Goal: Task Accomplishment & Management: Complete application form

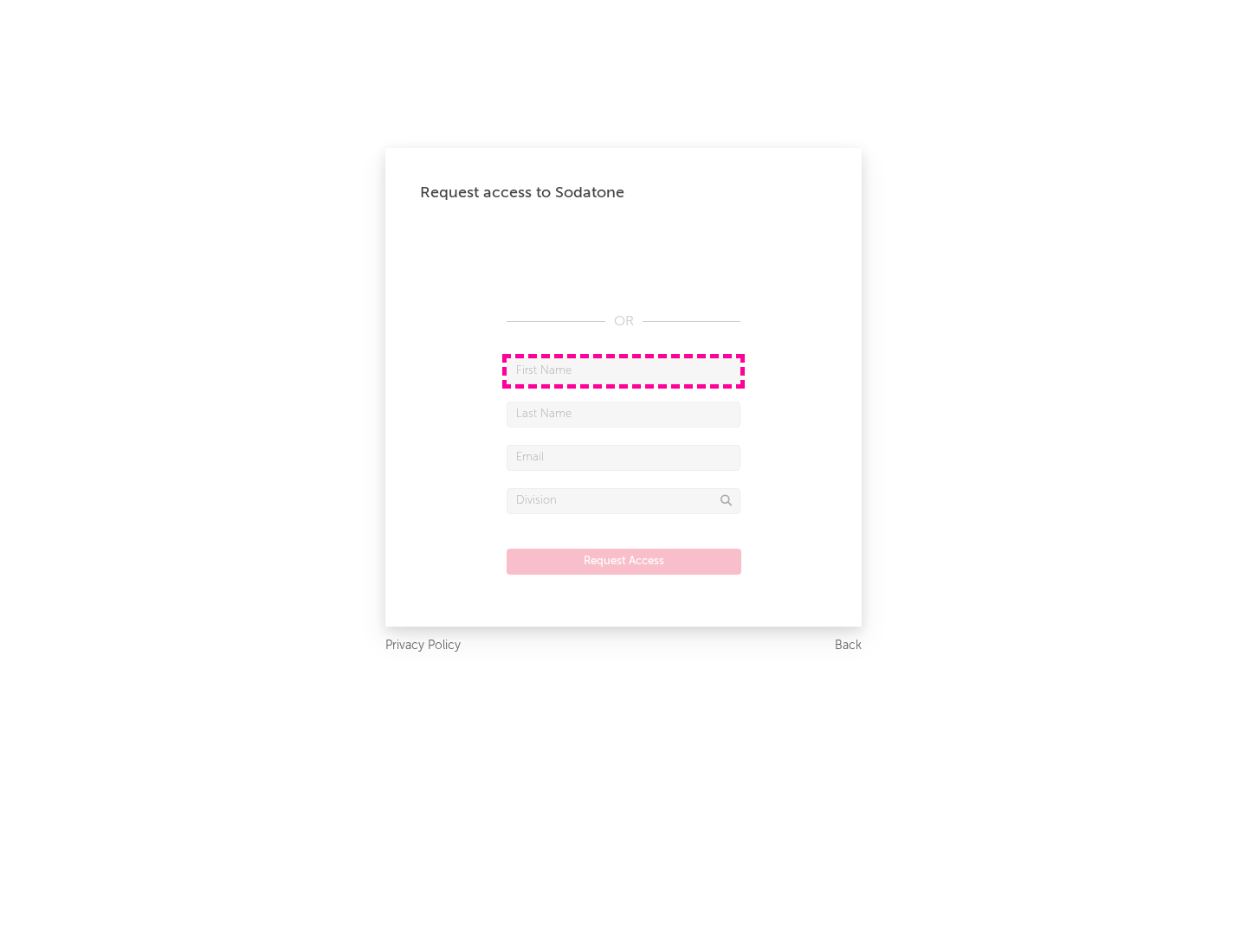
click at [624, 371] on input "text" at bounding box center [624, 371] width 234 height 26
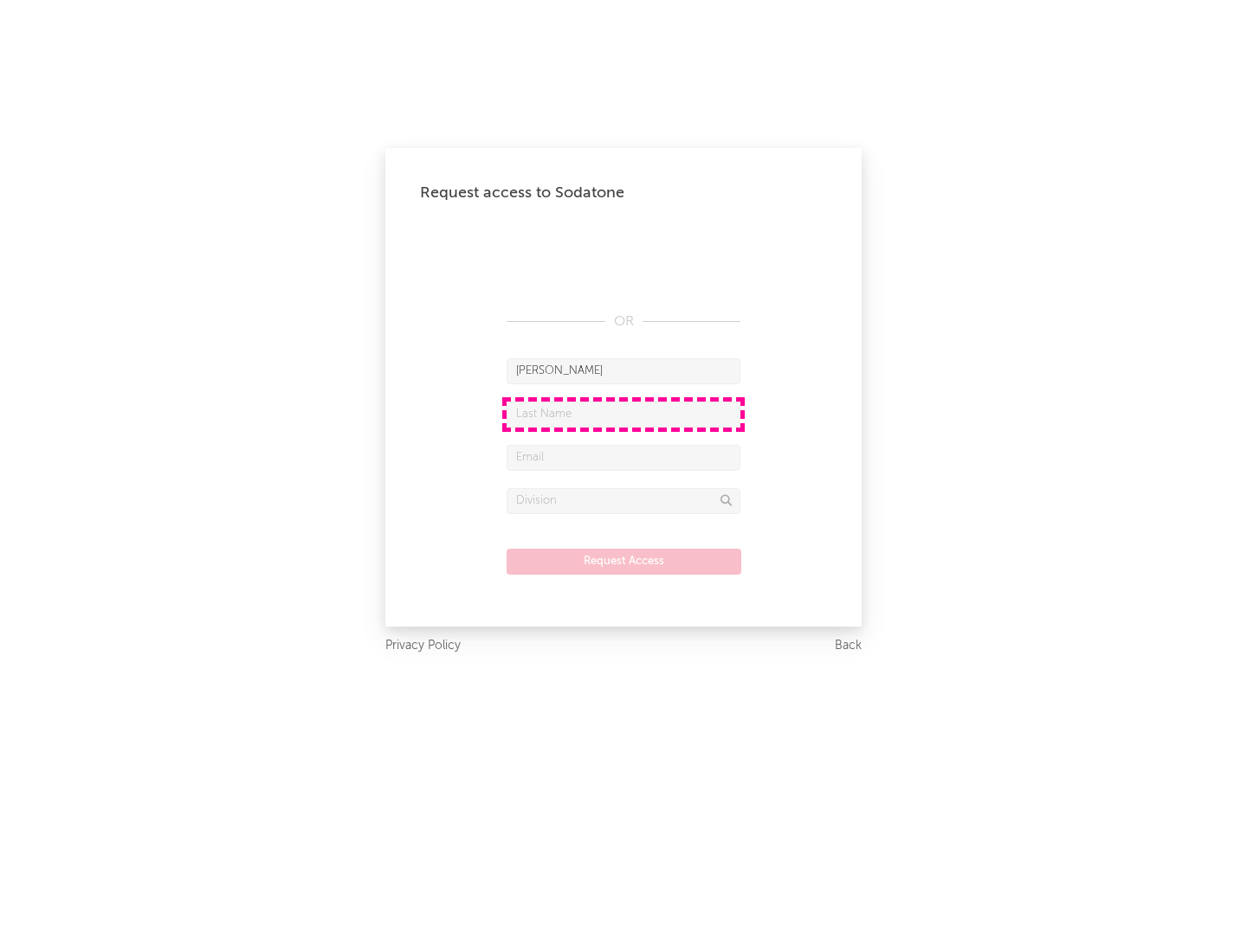
type input "[PERSON_NAME]"
click at [624, 414] on input "text" at bounding box center [624, 415] width 234 height 26
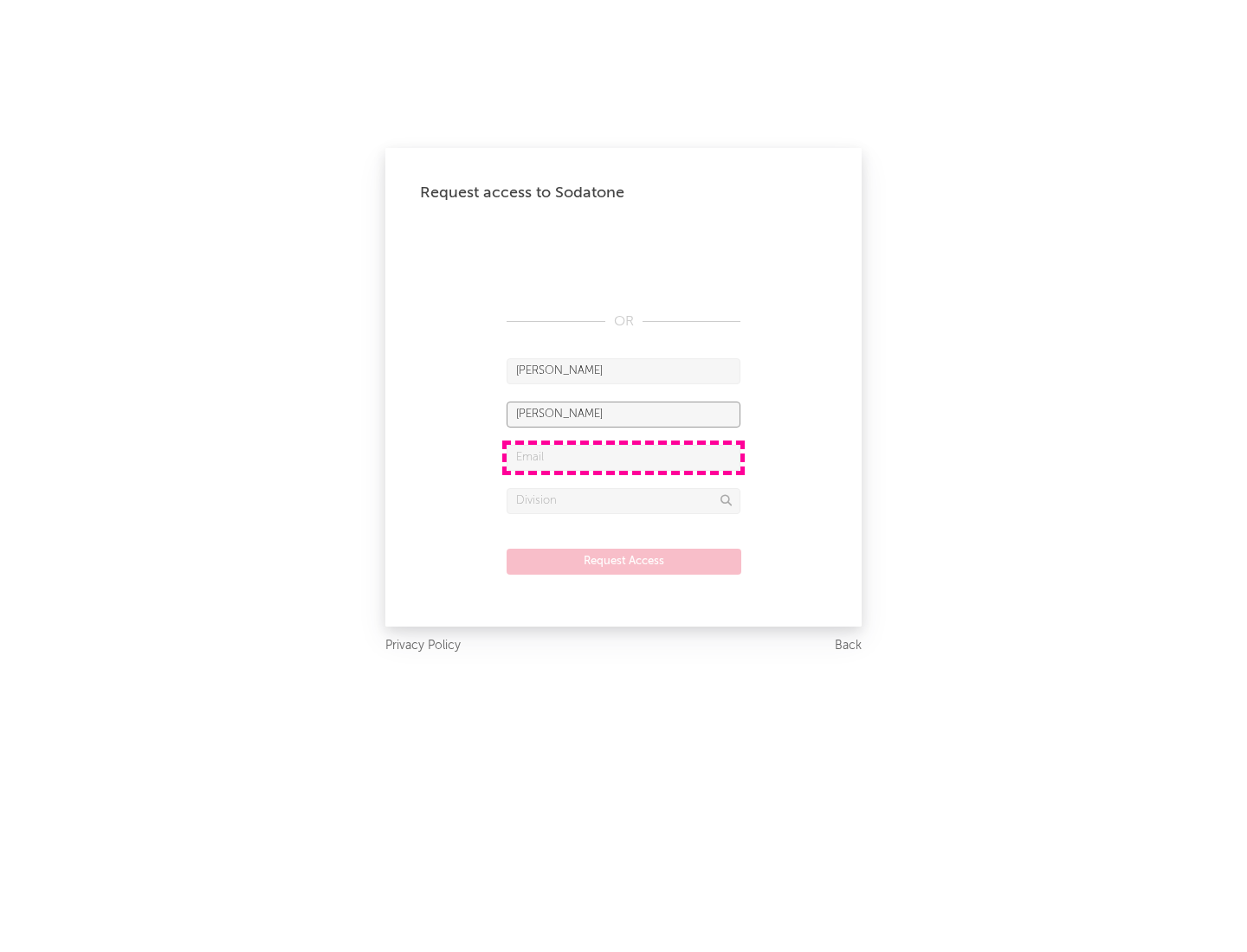
type input "[PERSON_NAME]"
click at [624, 457] on input "text" at bounding box center [624, 458] width 234 height 26
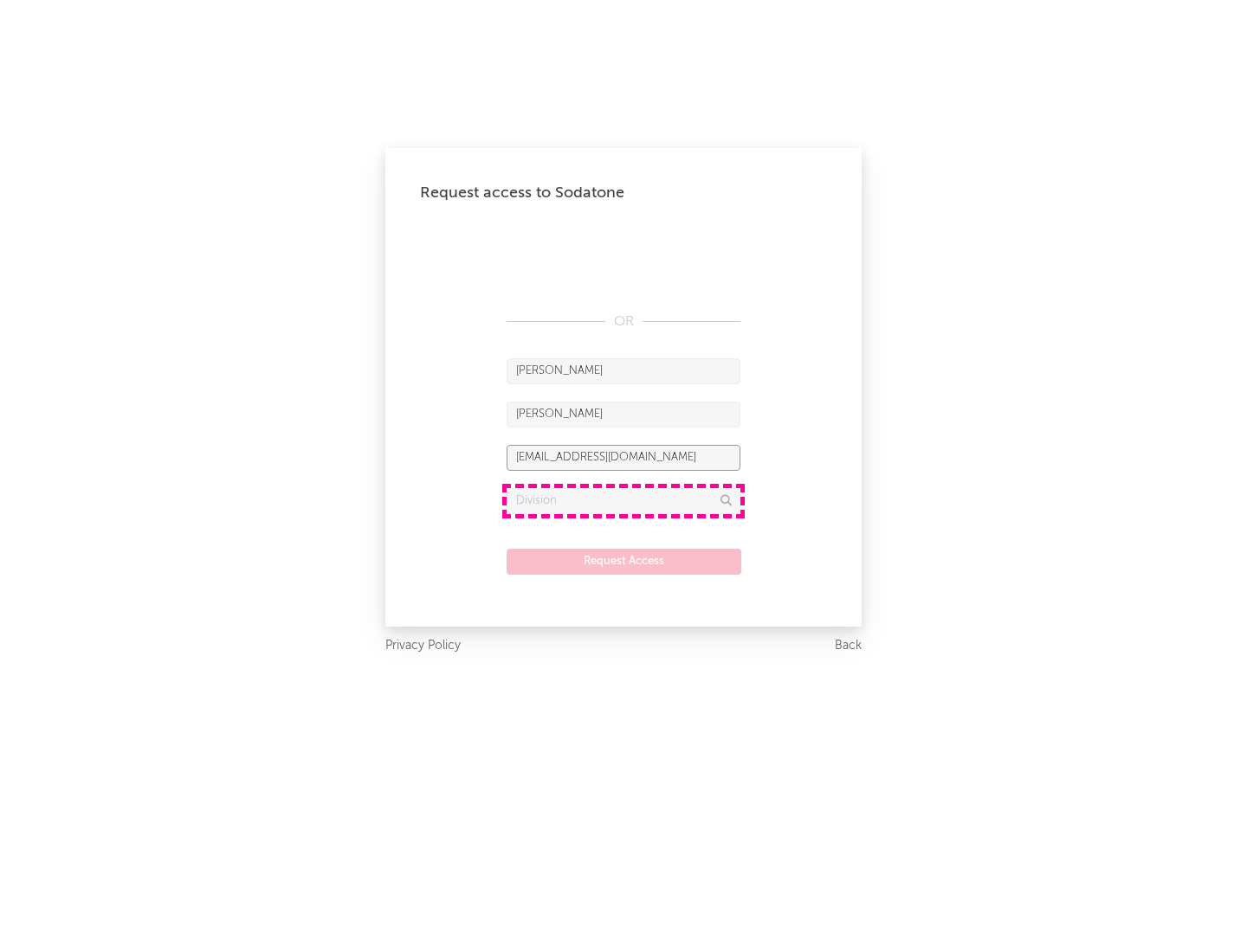
type input "[EMAIL_ADDRESS][DOMAIN_NAME]"
click at [624, 501] on input "text" at bounding box center [624, 501] width 234 height 26
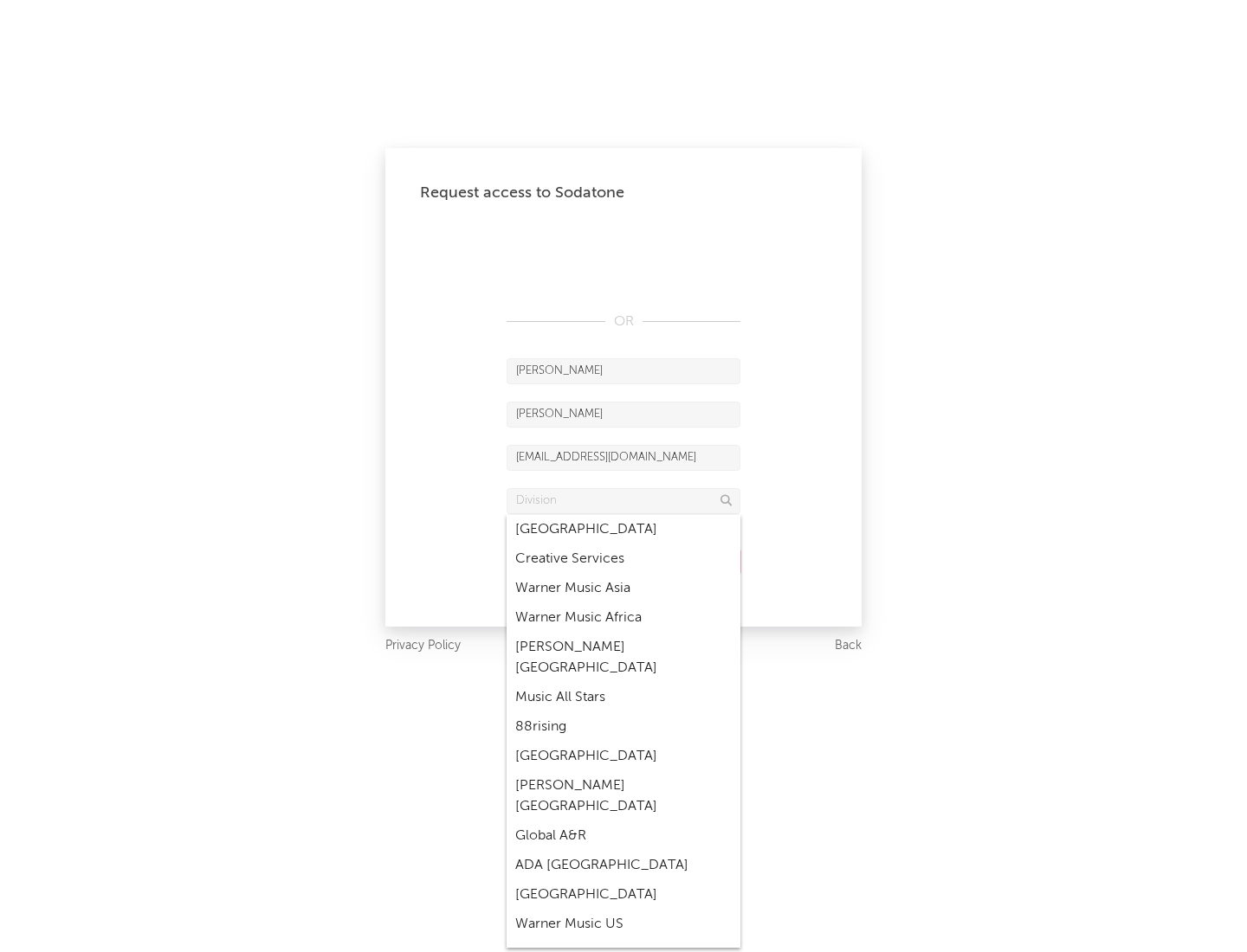
click at [618, 683] on div "Music All Stars" at bounding box center [624, 698] width 234 height 30
type input "Music All Stars"
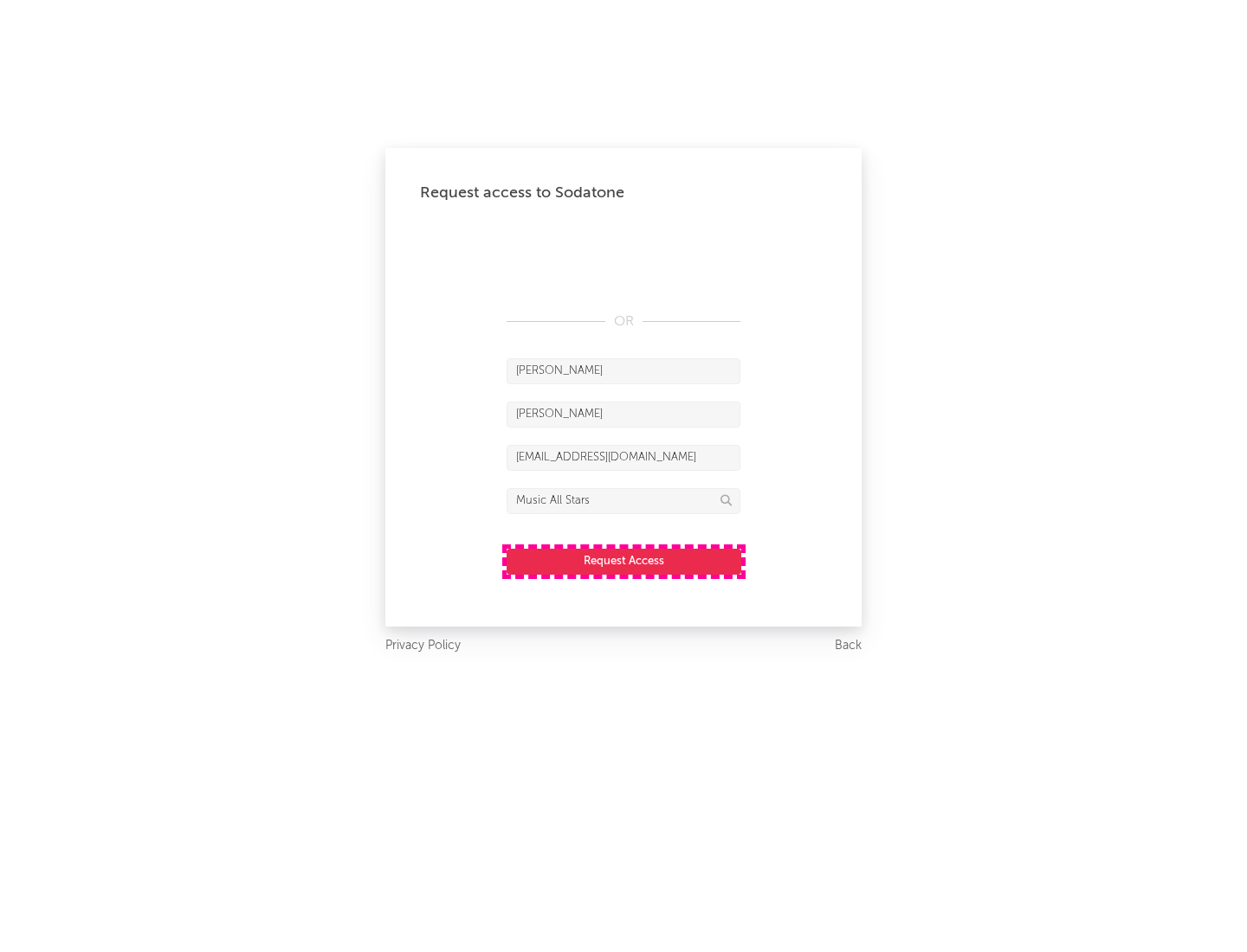
click at [624, 561] on button "Request Access" at bounding box center [624, 562] width 235 height 26
